Goal: Task Accomplishment & Management: Manage account settings

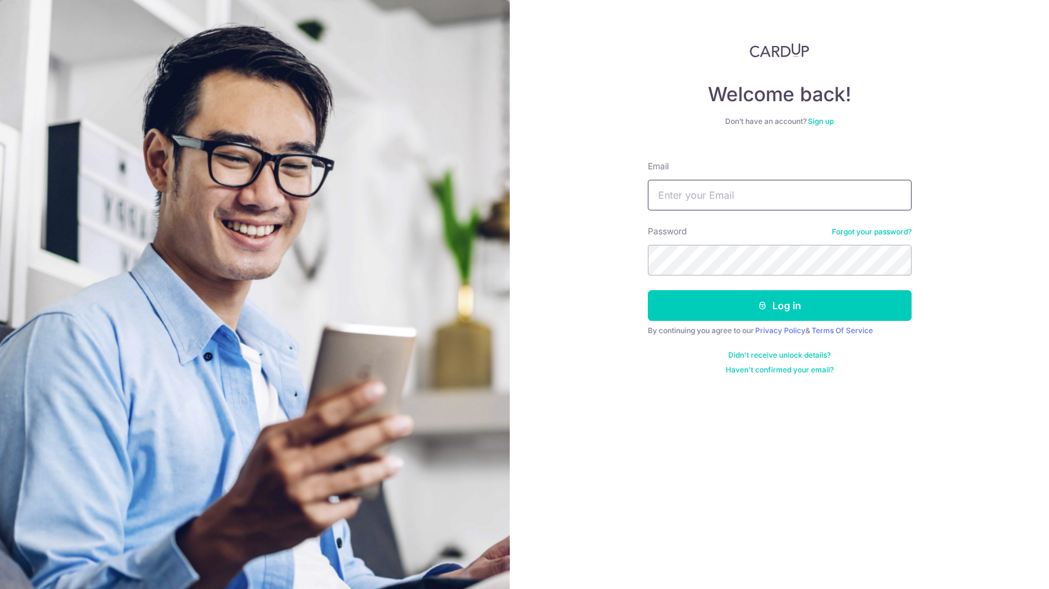
type input "[EMAIL_ADDRESS][DOMAIN_NAME]"
click at [779, 305] on button "Log in" at bounding box center [780, 305] width 264 height 31
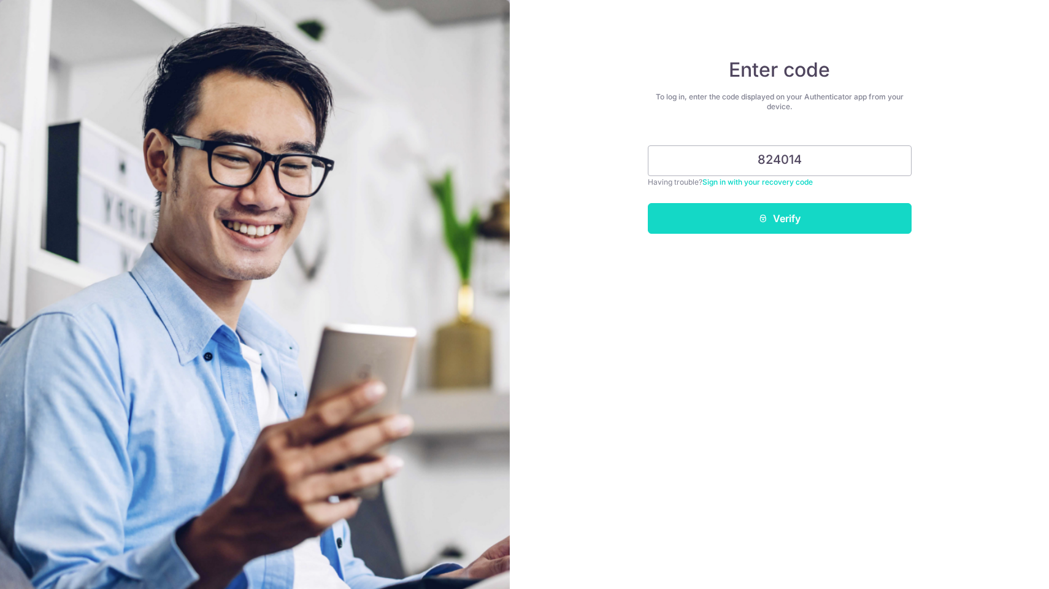
type input "824014"
click at [754, 220] on button "Verify" at bounding box center [780, 218] width 264 height 31
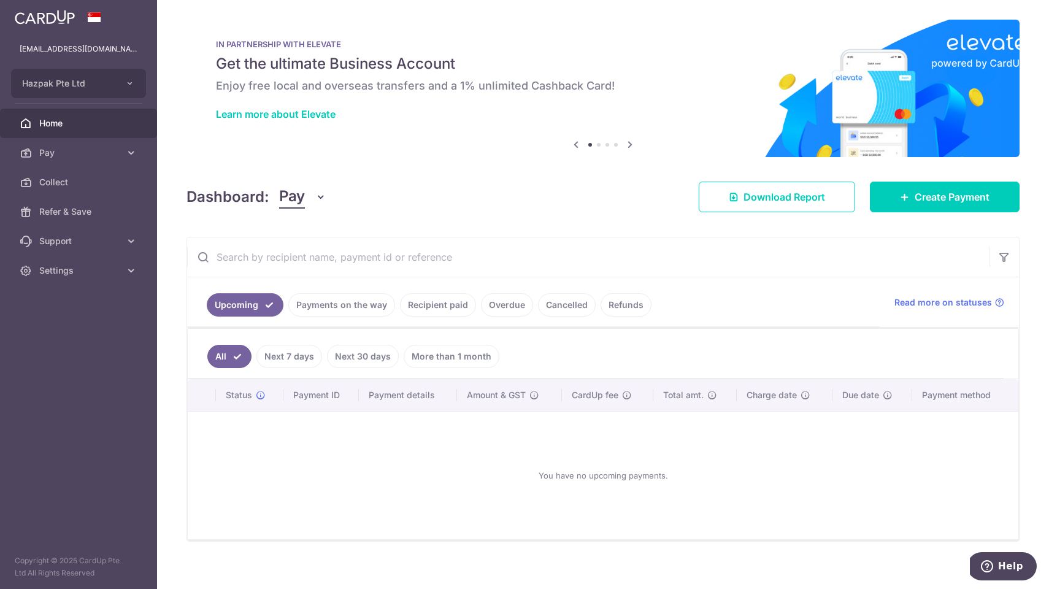
click at [444, 302] on link "Recipient paid" at bounding box center [438, 304] width 76 height 23
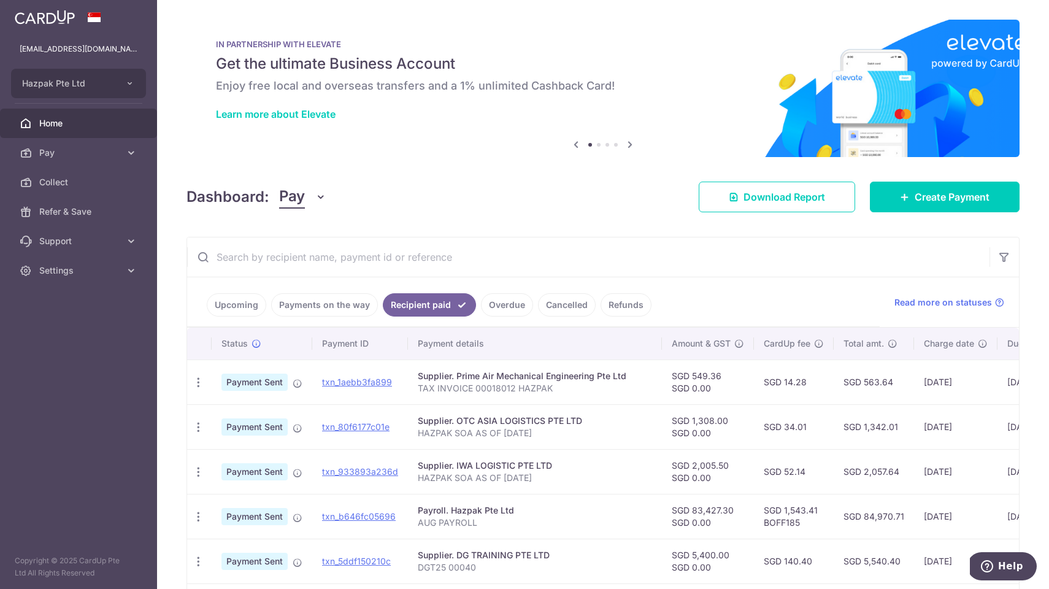
click at [409, 255] on input "text" at bounding box center [588, 256] width 802 height 39
paste input "txn_f5672ff615e"
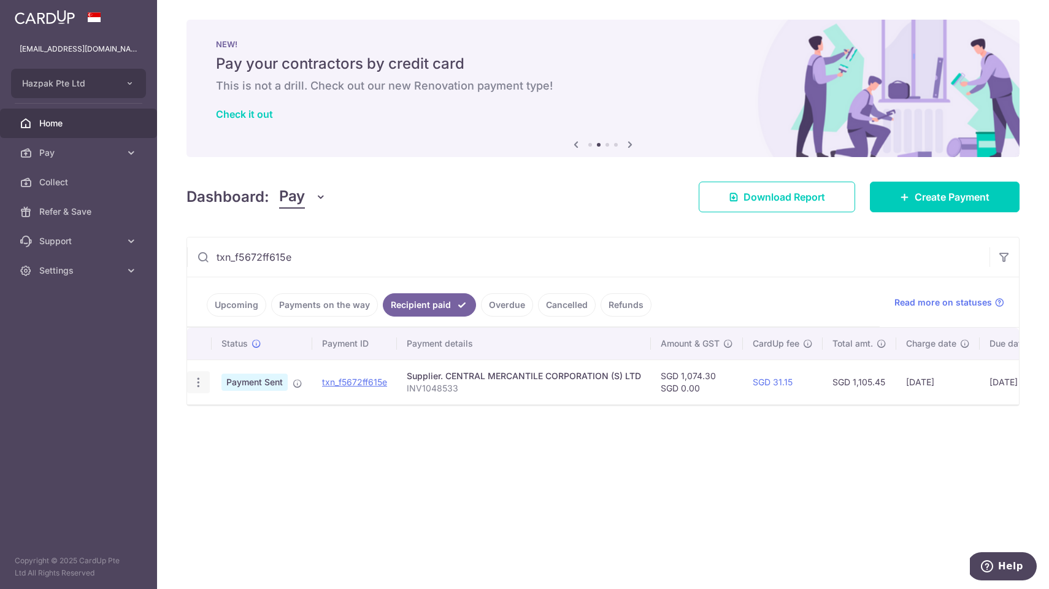
click at [199, 380] on icon "button" at bounding box center [198, 382] width 13 height 13
click at [207, 417] on icon at bounding box center [204, 415] width 15 height 15
drag, startPoint x: 298, startPoint y: 254, endPoint x: 109, endPoint y: 240, distance: 189.4
click at [109, 242] on main "[EMAIL_ADDRESS][DOMAIN_NAME] Hazpak Pte Ltd Add new company Hazpak Pte Ltd Home…" at bounding box center [524, 294] width 1049 height 589
paste input "85ab76b9c27"
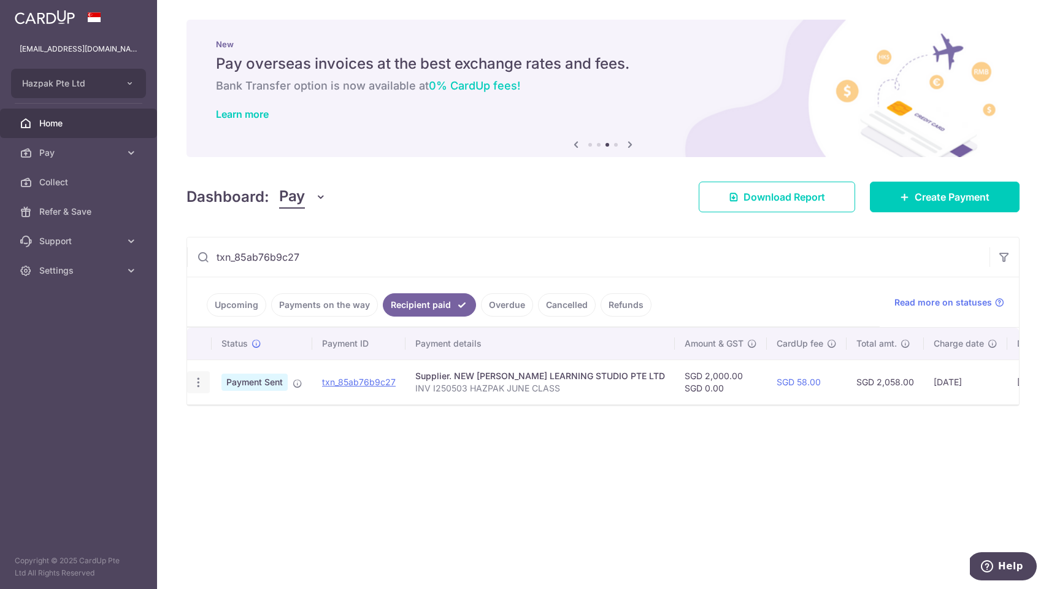
click at [199, 384] on icon "button" at bounding box center [198, 382] width 13 height 13
click at [207, 412] on icon at bounding box center [204, 415] width 15 height 15
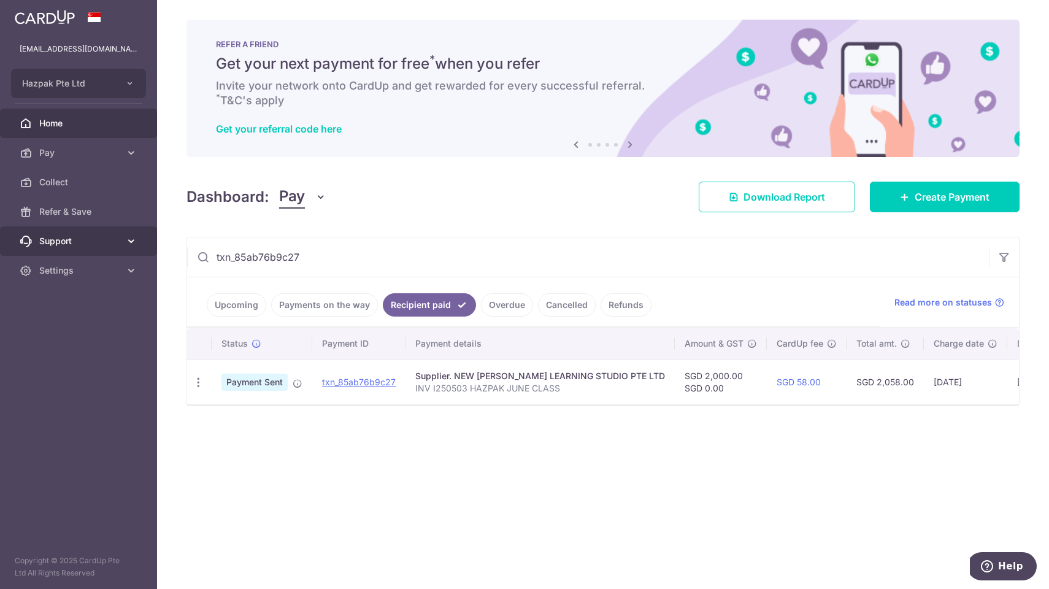
drag, startPoint x: 321, startPoint y: 261, endPoint x: 96, endPoint y: 231, distance: 226.6
click at [96, 231] on main "[EMAIL_ADDRESS][DOMAIN_NAME] Hazpak Pte Ltd Add new company Hazpak Pte Ltd Home…" at bounding box center [524, 294] width 1049 height 589
paste input "cbf2d661fc2"
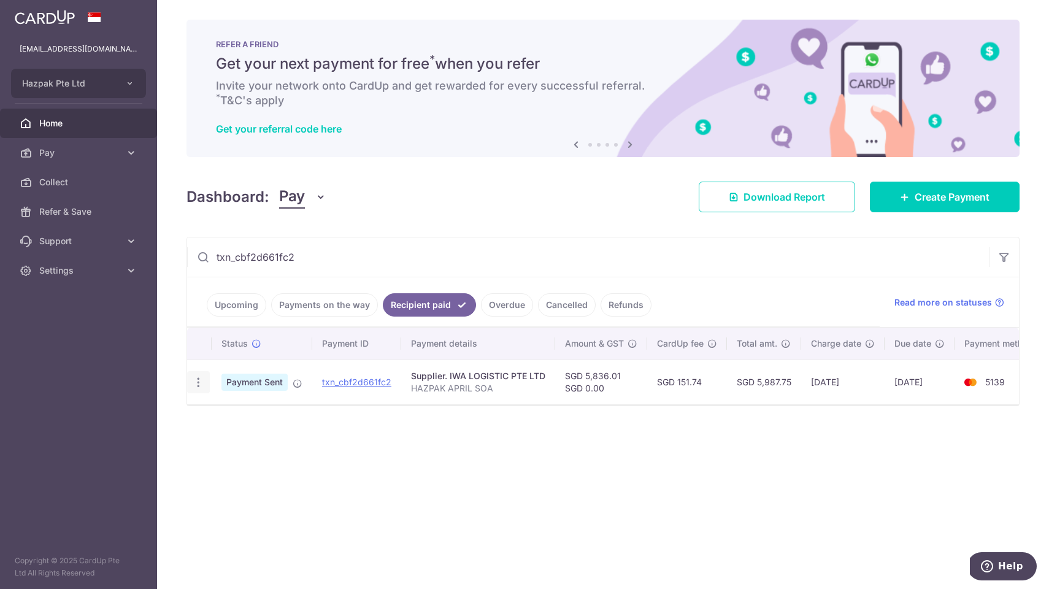
click at [199, 384] on icon "button" at bounding box center [198, 382] width 13 height 13
click at [210, 413] on icon at bounding box center [204, 415] width 15 height 15
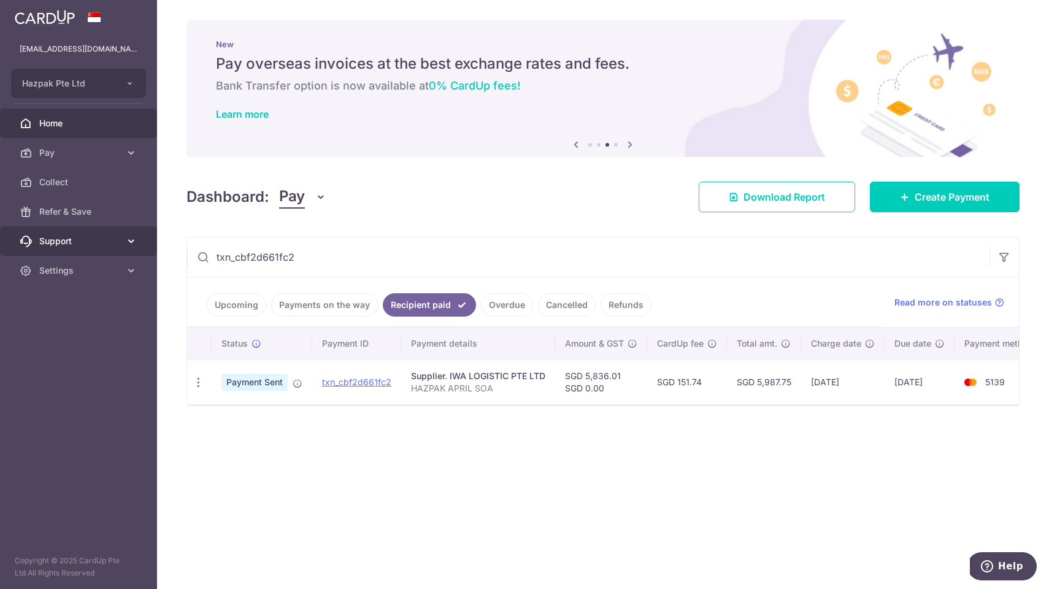
drag, startPoint x: 308, startPoint y: 258, endPoint x: 16, endPoint y: 231, distance: 293.2
click at [16, 231] on main "[EMAIL_ADDRESS][DOMAIN_NAME] Hazpak Pte Ltd Add new company Hazpak Pte Ltd Home…" at bounding box center [524, 294] width 1049 height 589
paste input "ea56830bf13"
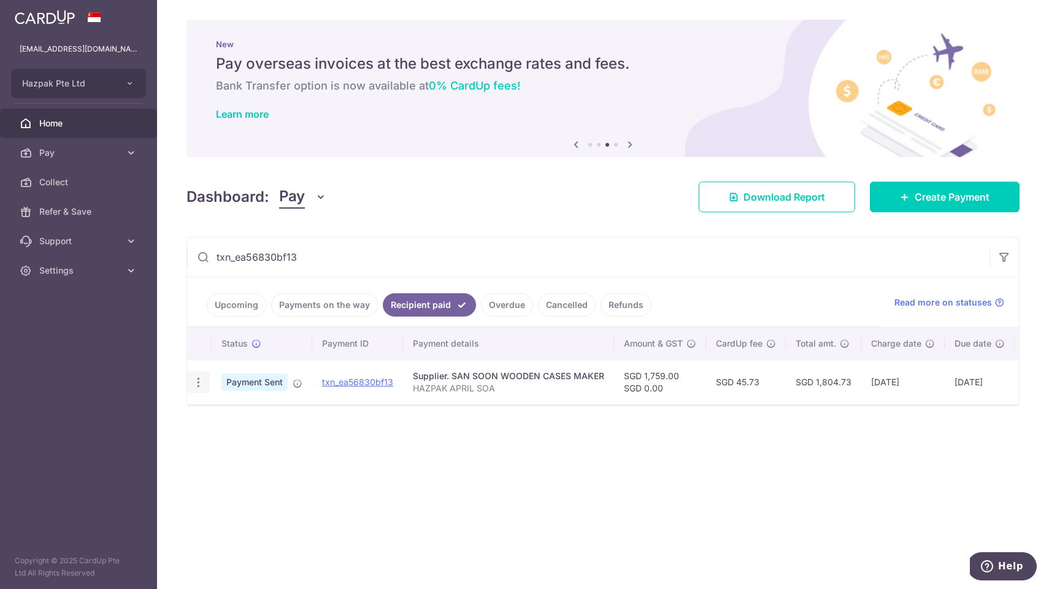
click at [201, 380] on icon "button" at bounding box center [198, 382] width 13 height 13
click at [203, 413] on icon at bounding box center [204, 415] width 15 height 15
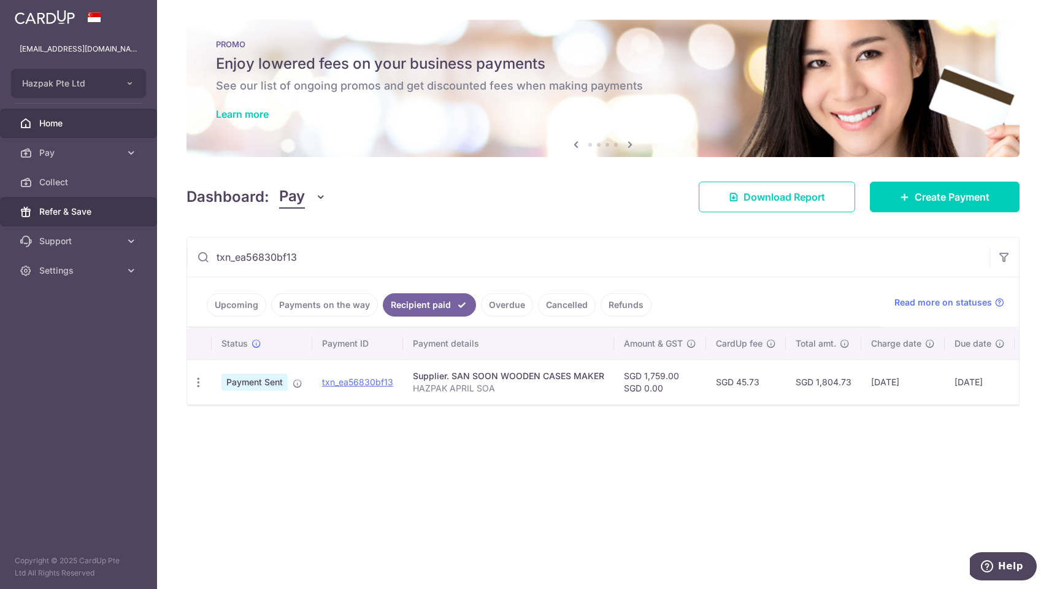
drag, startPoint x: 310, startPoint y: 261, endPoint x: 63, endPoint y: 213, distance: 251.8
click at [63, 214] on main "[EMAIL_ADDRESS][DOMAIN_NAME] Hazpak Pte Ltd Add new company Hazpak Pte Ltd Home…" at bounding box center [524, 294] width 1049 height 589
paste input "97d040e50af"
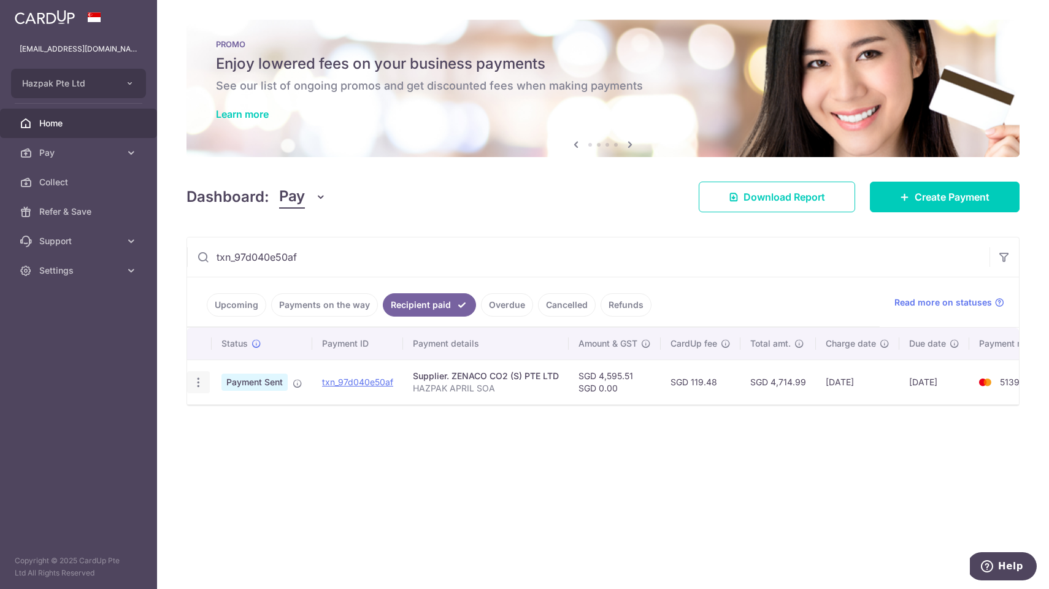
click at [196, 380] on icon "button" at bounding box center [198, 382] width 13 height 13
click at [204, 415] on icon at bounding box center [204, 415] width 15 height 15
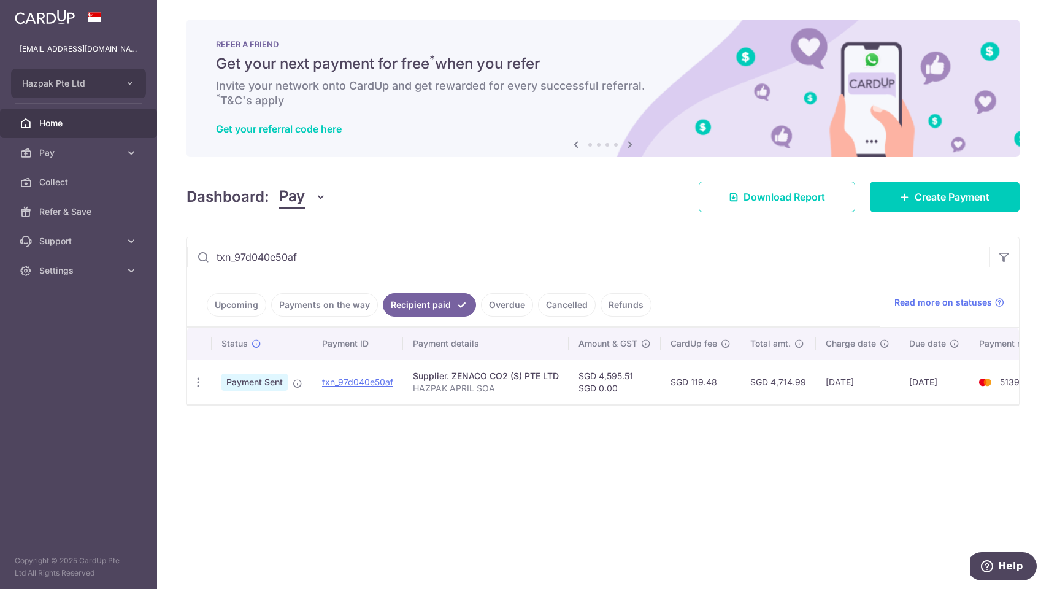
drag, startPoint x: 310, startPoint y: 260, endPoint x: 188, endPoint y: 253, distance: 122.2
click at [188, 253] on input "txn_97d040e50af" at bounding box center [588, 256] width 802 height 39
paste input "02989758e65"
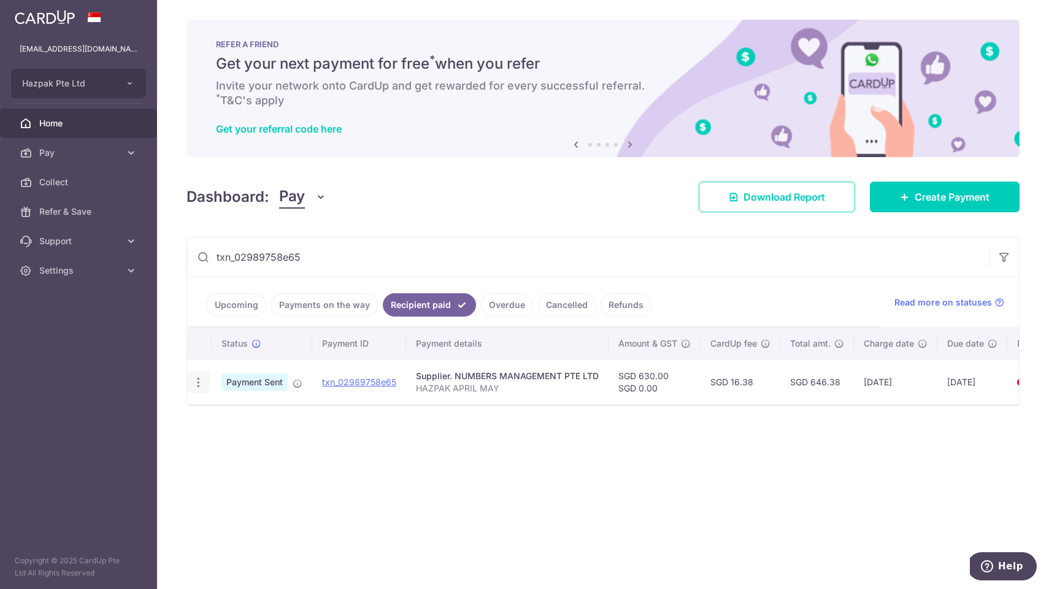
click at [196, 380] on icon "button" at bounding box center [198, 382] width 13 height 13
click at [209, 420] on icon at bounding box center [204, 415] width 15 height 15
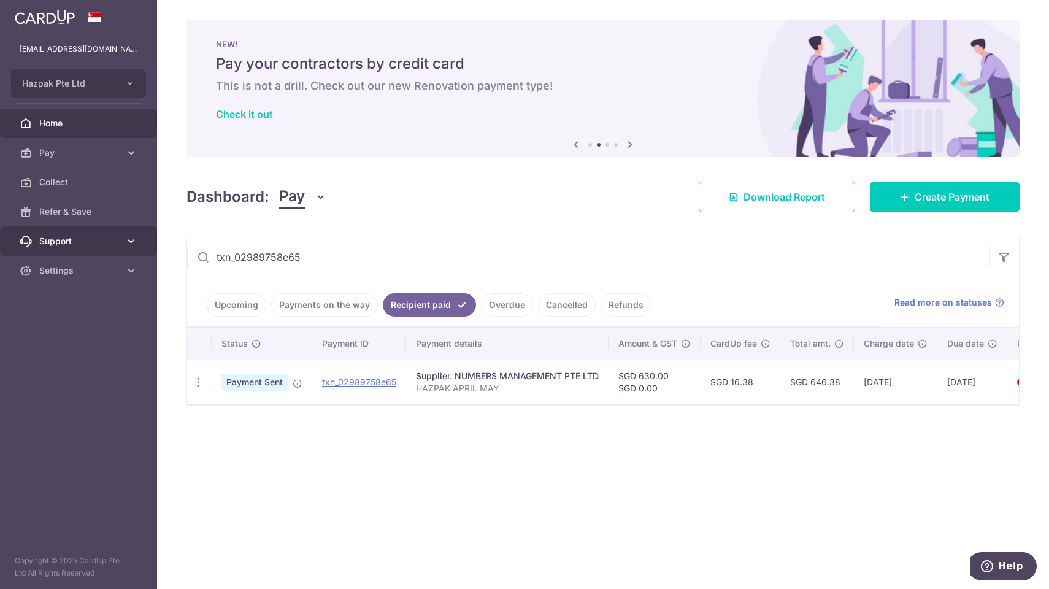
drag, startPoint x: 312, startPoint y: 260, endPoint x: 97, endPoint y: 232, distance: 217.1
click at [97, 232] on main "[EMAIL_ADDRESS][DOMAIN_NAME] Hazpak Pte Ltd Add new company Hazpak Pte Ltd Home…" at bounding box center [524, 294] width 1049 height 589
paste input "bce6750e206"
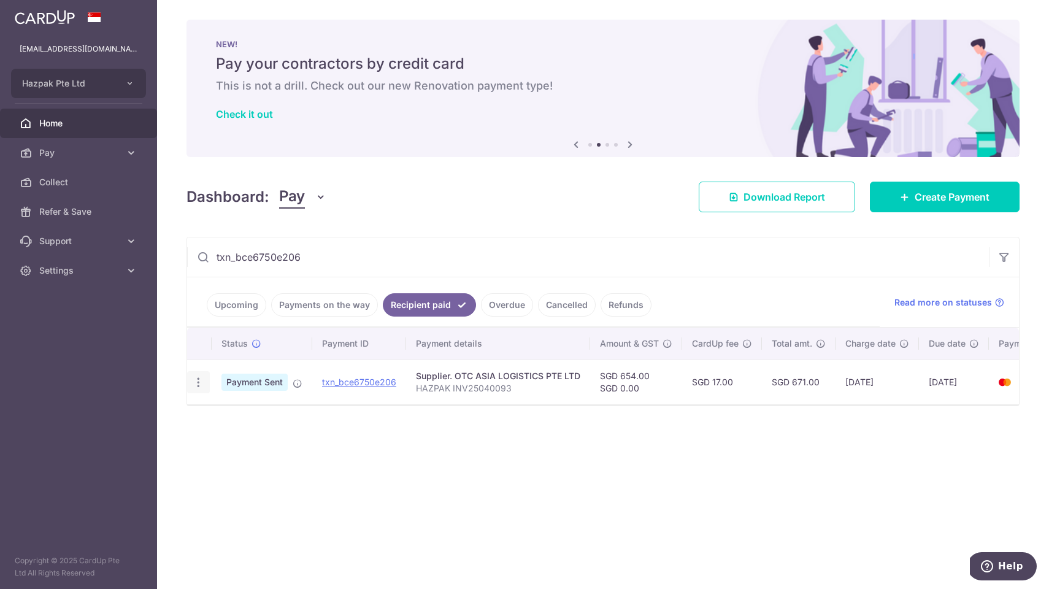
click at [197, 384] on icon "button" at bounding box center [198, 382] width 13 height 13
click at [205, 420] on icon at bounding box center [204, 415] width 15 height 15
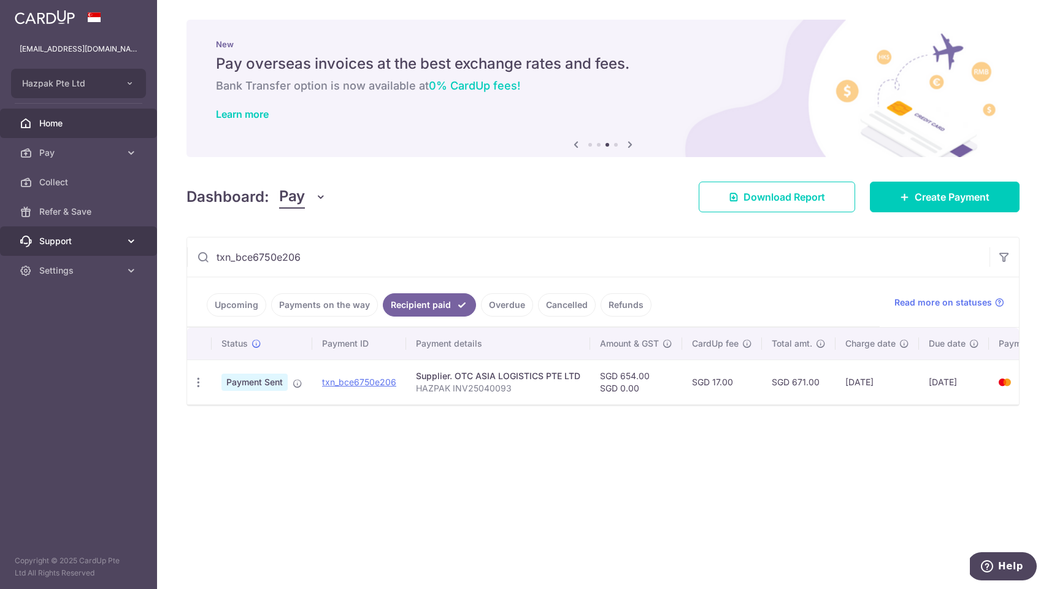
drag, startPoint x: 313, startPoint y: 255, endPoint x: 59, endPoint y: 231, distance: 255.1
click at [59, 231] on main "[EMAIL_ADDRESS][DOMAIN_NAME] Hazpak Pte Ltd Add new company Hazpak Pte Ltd Home…" at bounding box center [524, 294] width 1049 height 589
paste input "0efb045a311"
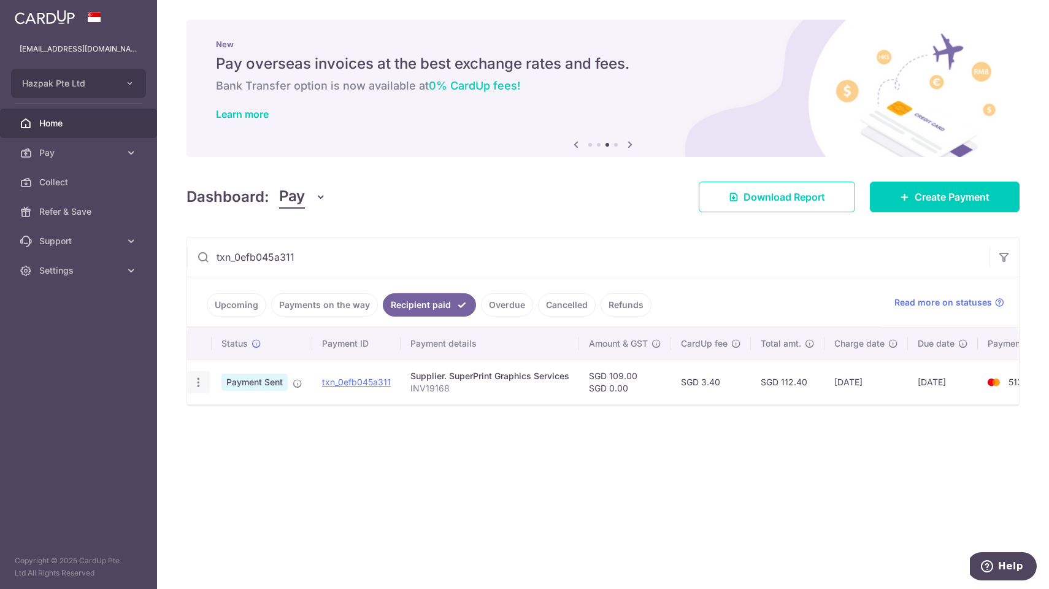
click at [198, 378] on icon "button" at bounding box center [198, 382] width 13 height 13
click at [215, 418] on link "PDF Receipt" at bounding box center [252, 415] width 128 height 29
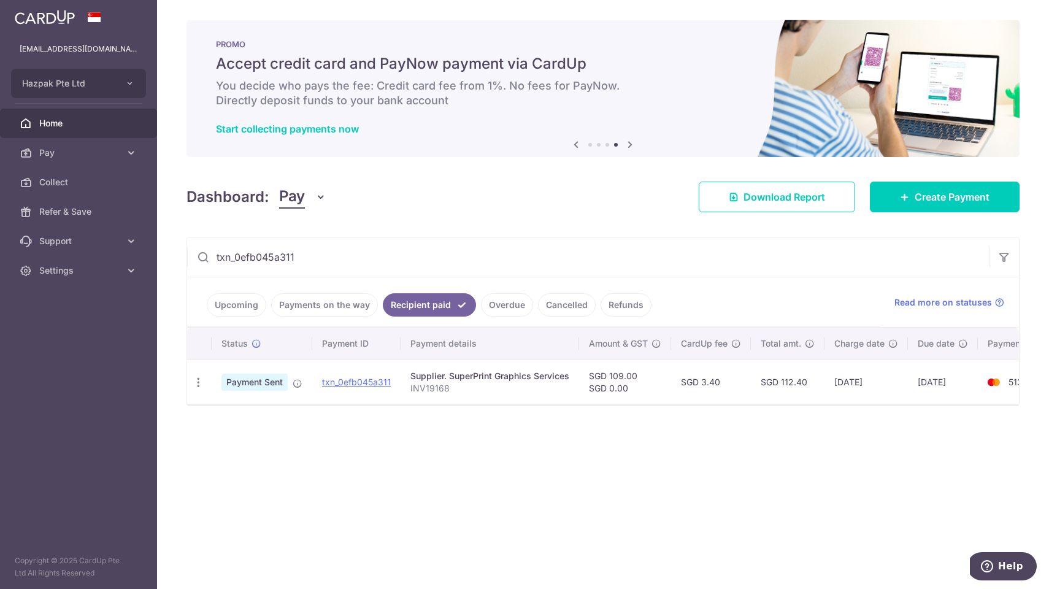
drag, startPoint x: 315, startPoint y: 260, endPoint x: -91, endPoint y: 168, distance: 416.9
click at [0, 168] on html "[EMAIL_ADDRESS][DOMAIN_NAME] Hazpak Pte Ltd Add new company Hazpak Pte Ltd Home…" at bounding box center [524, 294] width 1049 height 589
paste input "86504dd91de"
click at [200, 383] on icon "button" at bounding box center [198, 382] width 13 height 13
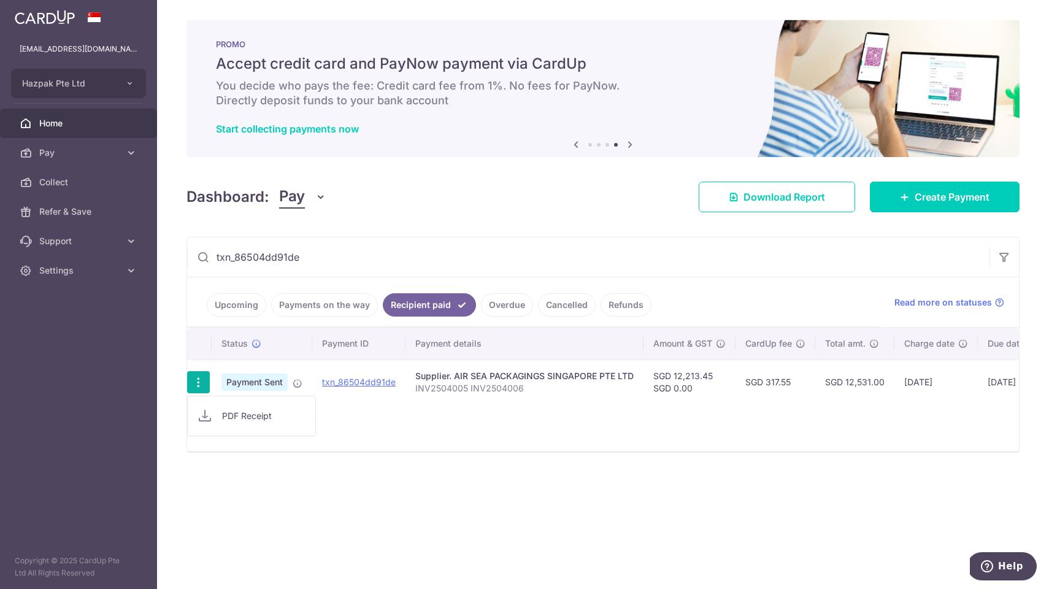
click at [207, 415] on icon at bounding box center [204, 415] width 15 height 15
drag, startPoint x: 322, startPoint y: 265, endPoint x: 49, endPoint y: 197, distance: 281.3
click at [49, 197] on main "[EMAIL_ADDRESS][DOMAIN_NAME] Hazpak Pte Ltd Add new company Hazpak Pte Ltd Home…" at bounding box center [524, 294] width 1049 height 589
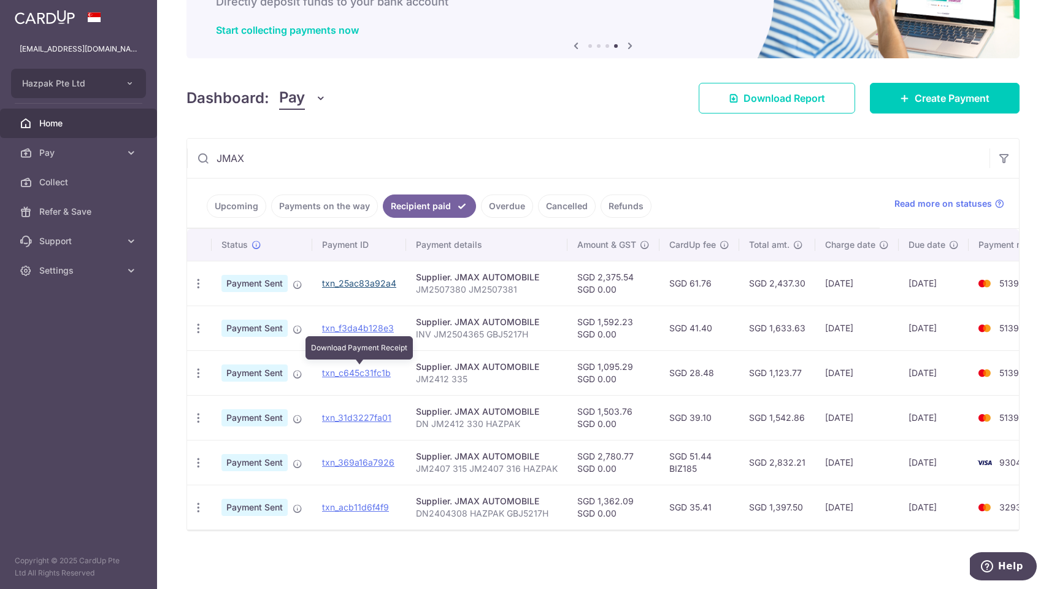
scroll to position [99, 0]
click at [197, 328] on icon "button" at bounding box center [198, 328] width 13 height 13
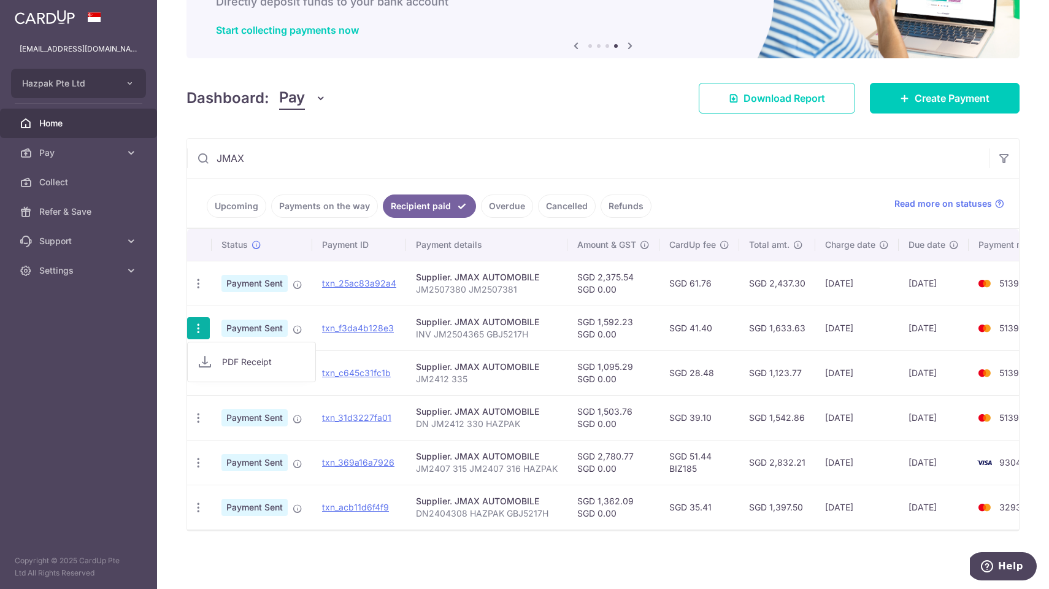
click at [222, 367] on span "PDF Receipt" at bounding box center [263, 362] width 83 height 12
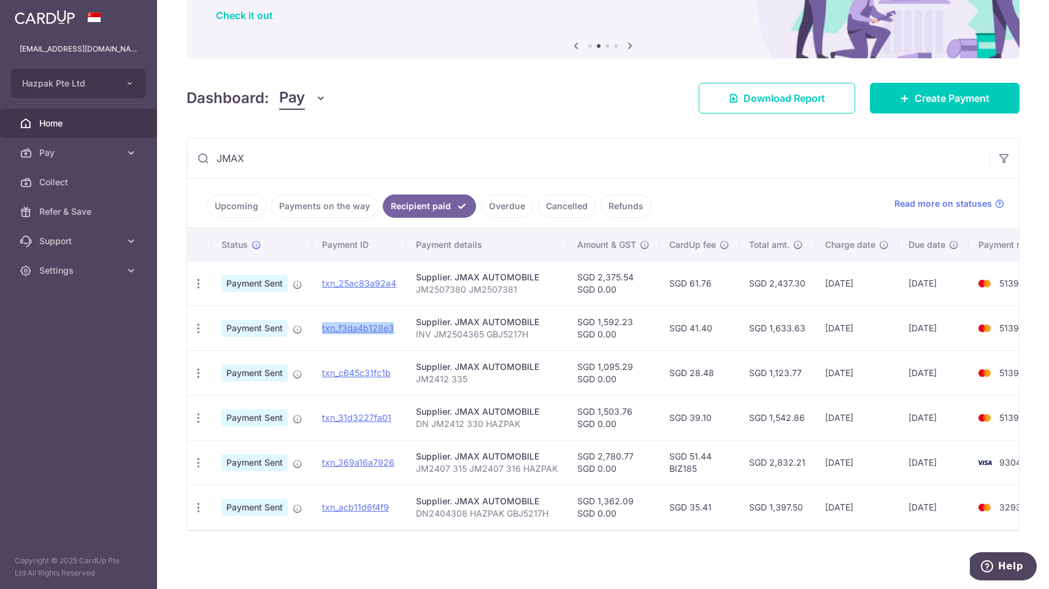
drag, startPoint x: 321, startPoint y: 328, endPoint x: 399, endPoint y: 331, distance: 78.6
click at [399, 331] on td "txn_f3da4b128e3 Download Payment Receipt" at bounding box center [359, 327] width 94 height 45
copy link "txn_f3da4b128e3"
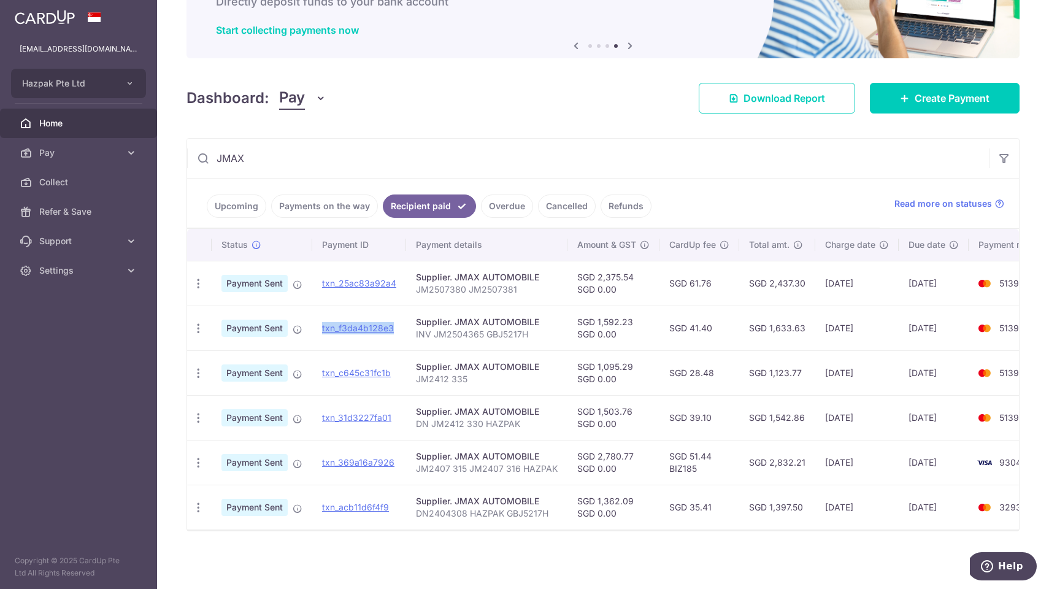
click at [359, 163] on input "JMAX" at bounding box center [588, 158] width 802 height 39
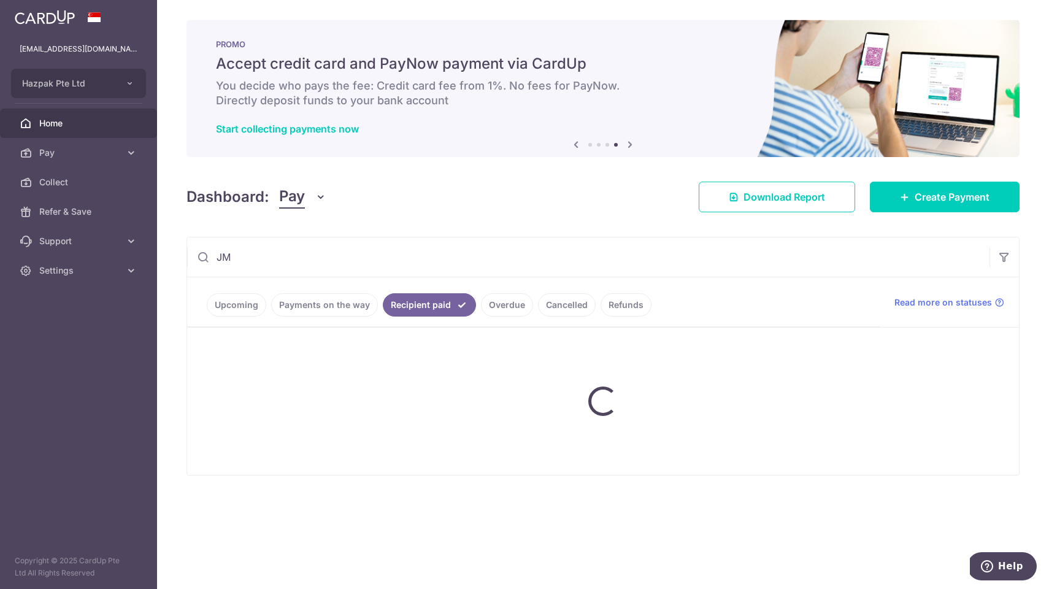
type input "J"
type input "AIR SEA"
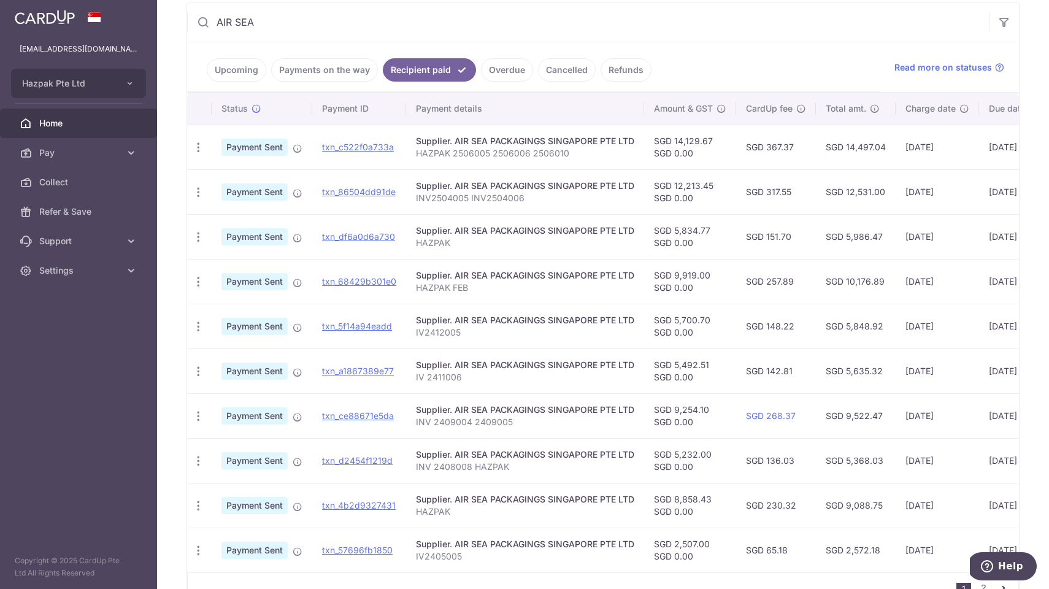
scroll to position [236, 0]
click at [198, 234] on icon "button" at bounding box center [198, 235] width 13 height 13
click at [208, 267] on icon at bounding box center [204, 269] width 15 height 15
